Goal: Check status: Check status

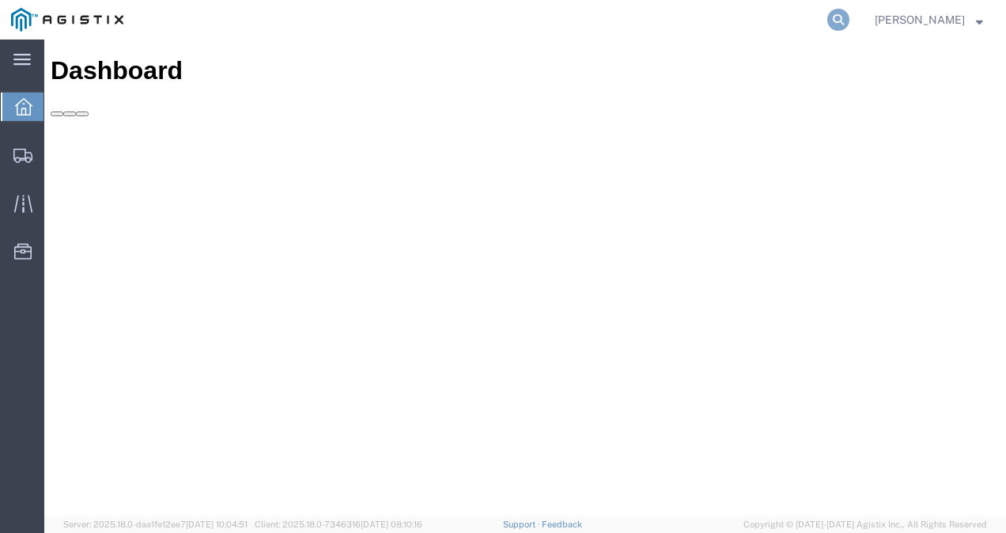
click at [850, 21] on icon at bounding box center [839, 20] width 22 height 22
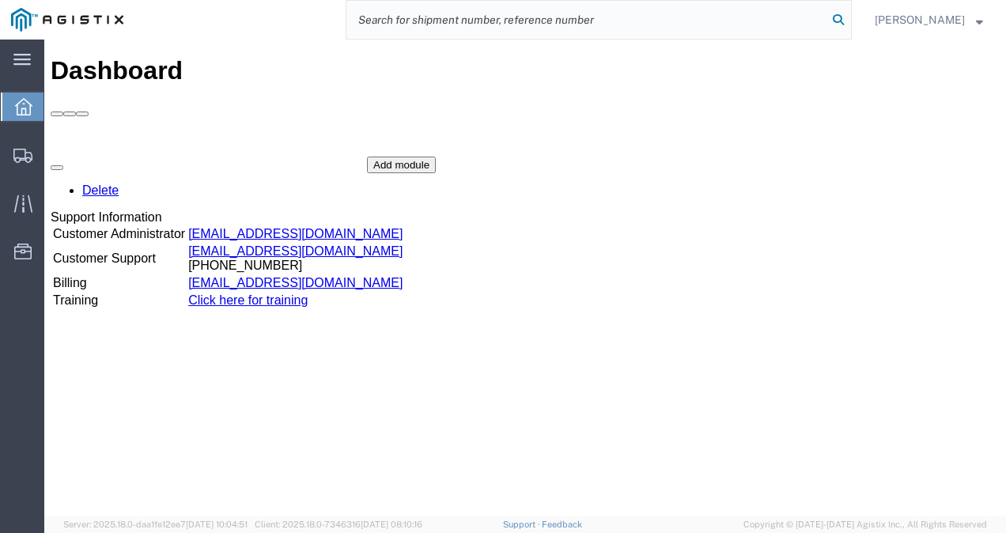
paste input "56614140"
type input "56614140"
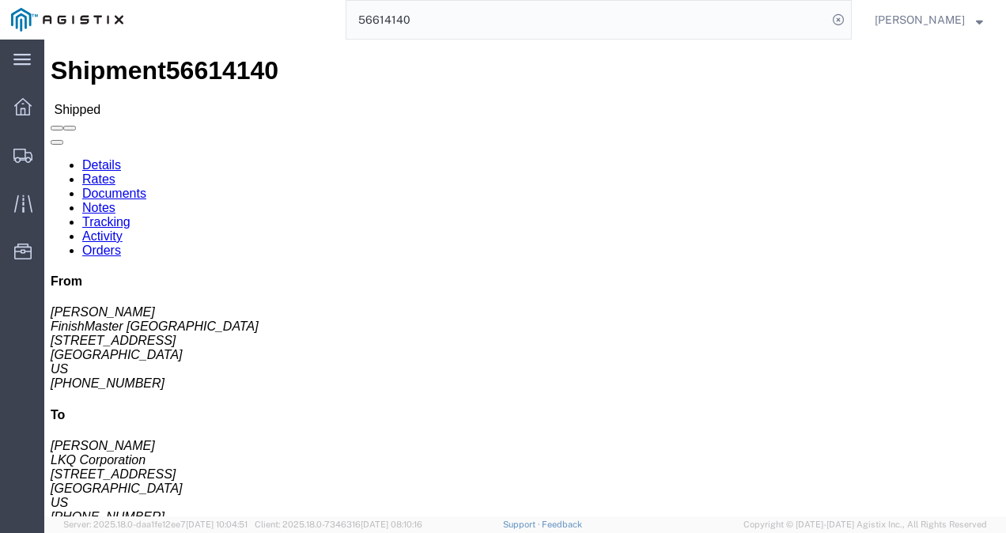
drag, startPoint x: 416, startPoint y: 343, endPoint x: 296, endPoint y: 157, distance: 222.1
click div "Leg 1 - Truckload Vehicle 1: Standard Dry Van (53 Feet) Number of trucks: 1"
click link "Notes"
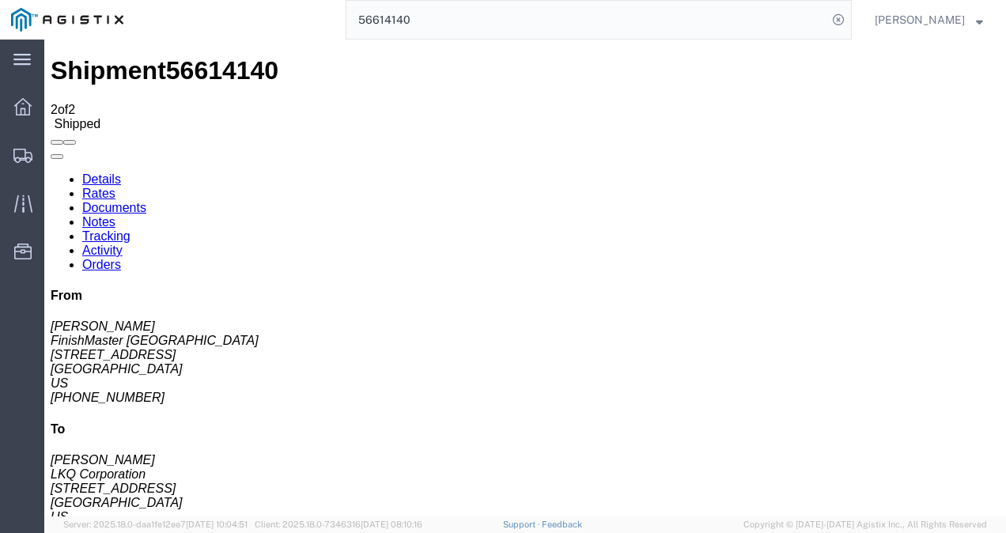
click at [131, 229] on link "Tracking" at bounding box center [106, 235] width 48 height 13
click at [200, 56] on span "56614140" at bounding box center [222, 70] width 112 height 28
copy span "56614140"
drag, startPoint x: 917, startPoint y: 101, endPoint x: 687, endPoint y: 76, distance: 231.6
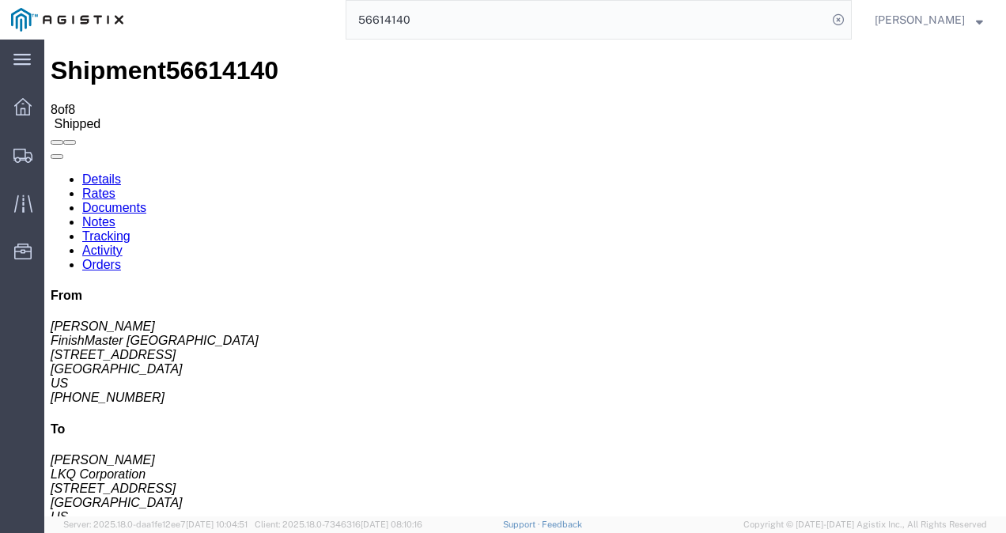
click at [913, 289] on div "From [PERSON_NAME] FinishMaster [GEOGRAPHIC_DATA] [STREET_ADDRESS] [PHONE_NUMBE…" at bounding box center [525, 540] width 949 height 502
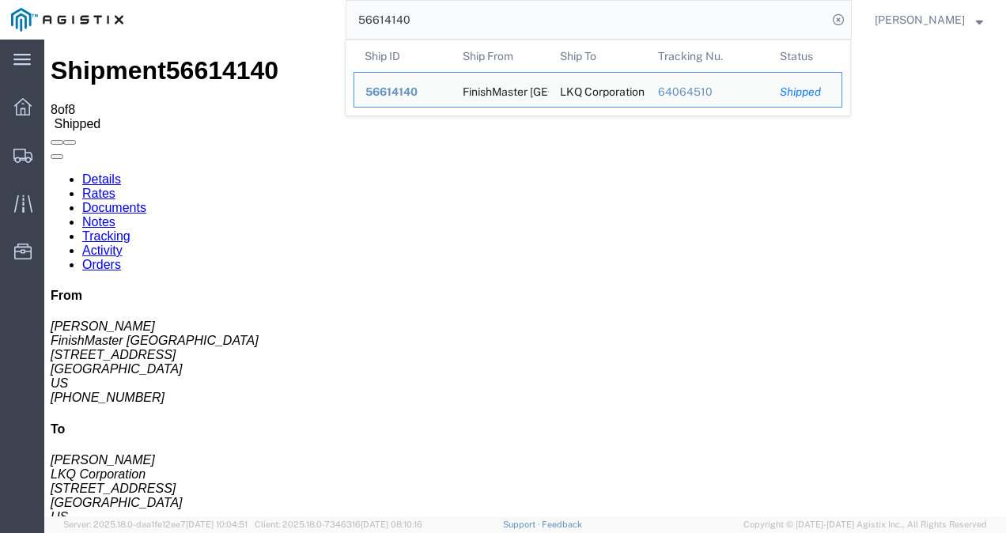
click at [503, 28] on input "56614140" at bounding box center [587, 20] width 481 height 38
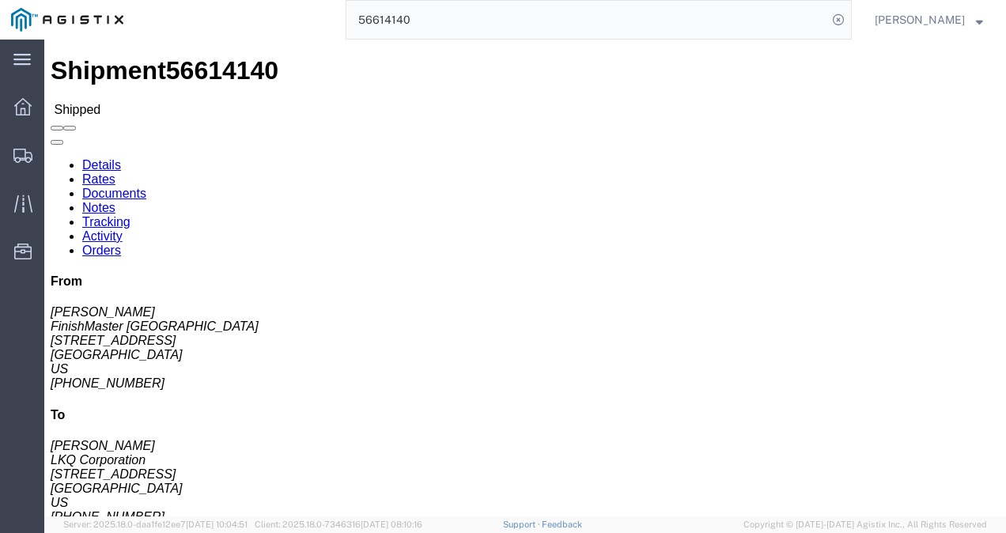
click div "Leg 1 - Truckload Vehicle 1: Standard Dry Van (53 Feet) Number of trucks: 1"
click div "Shipment Detail Ship From FinishMaster [GEOGRAPHIC_DATA] ([PERSON_NAME]) 3370 […"
drag, startPoint x: 487, startPoint y: 267, endPoint x: 646, endPoint y: 299, distance: 163.1
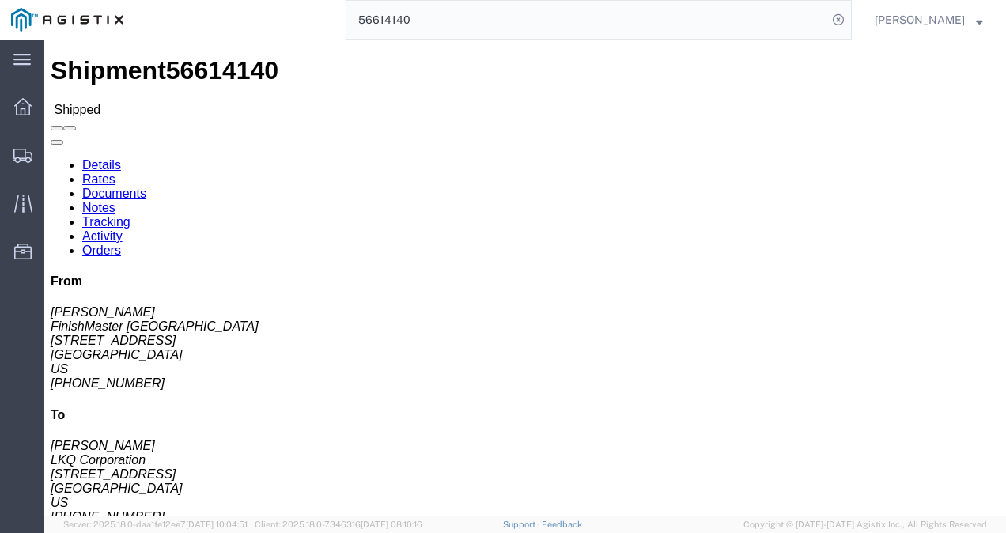
click h4 "Routing & Vehicle Information"
drag, startPoint x: 532, startPoint y: 305, endPoint x: 505, endPoint y: 455, distance: 151.9
click div "Leg 1 - Truckload Vehicle 1: Standard Dry Van (53 Feet) Number of trucks: 1"
